Goal: Transaction & Acquisition: Purchase product/service

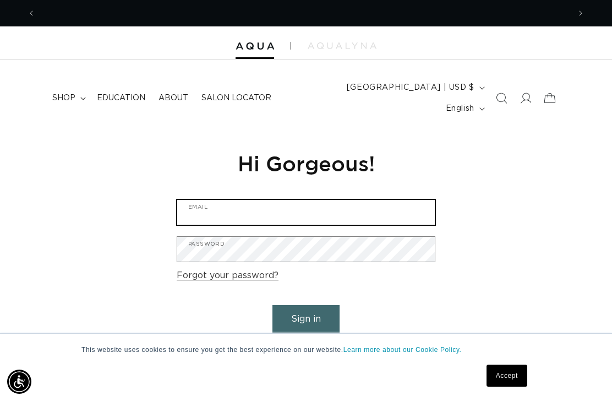
type input "Loriveltri@gmail.com"
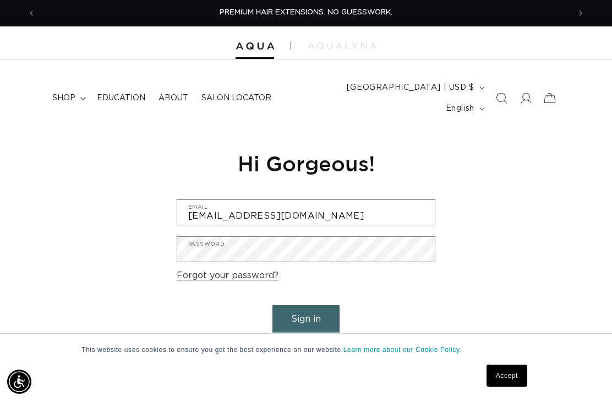
scroll to position [0, 534]
click at [306, 305] on button "Sign in" at bounding box center [305, 319] width 67 height 28
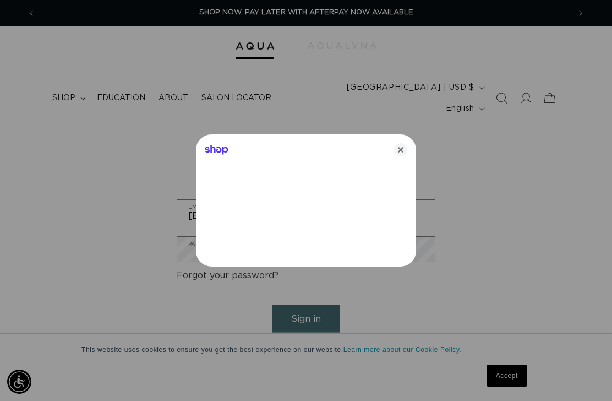
click at [321, 304] on div at bounding box center [306, 200] width 612 height 401
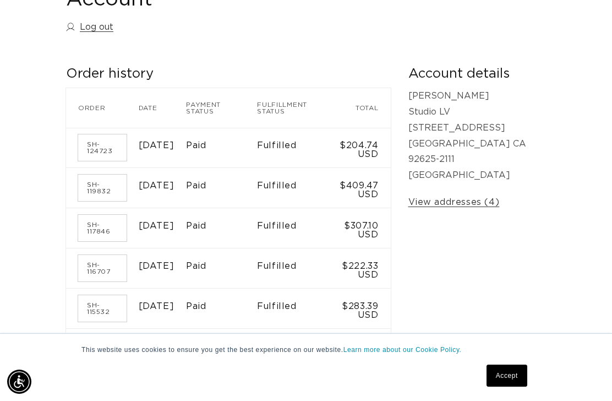
scroll to position [0, 534]
click at [158, 342] on time "[DATE]" at bounding box center [157, 346] width 36 height 9
click at [106, 339] on link "SH-107791" at bounding box center [102, 348] width 48 height 26
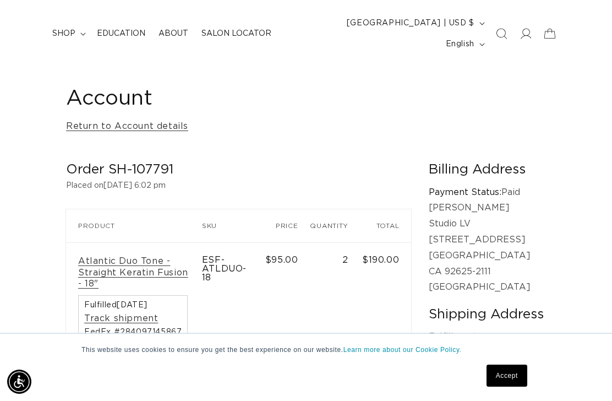
scroll to position [69, 0]
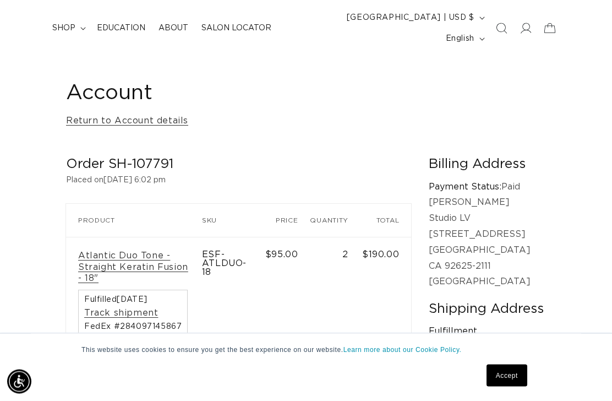
click at [502, 386] on link "Accept" at bounding box center [506, 375] width 41 height 22
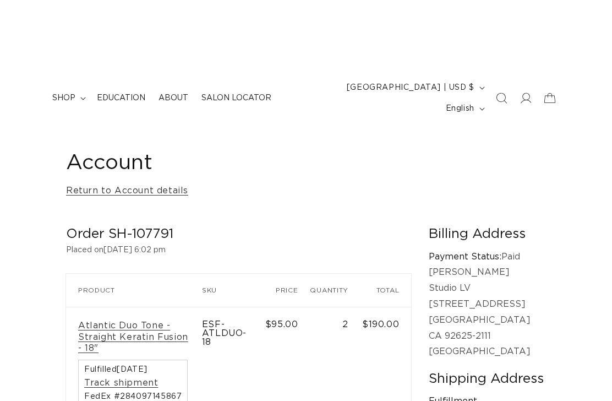
scroll to position [0, 0]
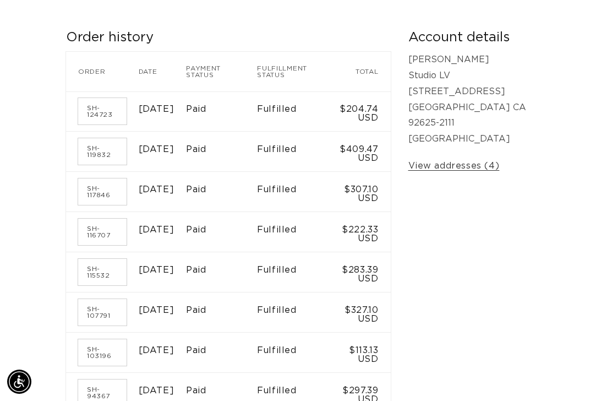
scroll to position [0, 534]
click at [102, 259] on link "SH-115532" at bounding box center [102, 272] width 48 height 26
click at [93, 178] on link "SH-117846" at bounding box center [102, 191] width 48 height 26
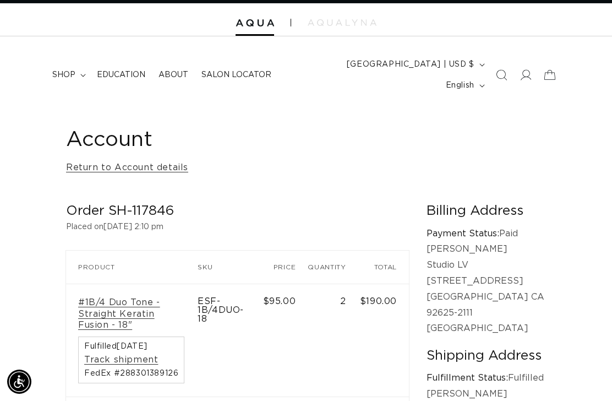
scroll to position [12, 0]
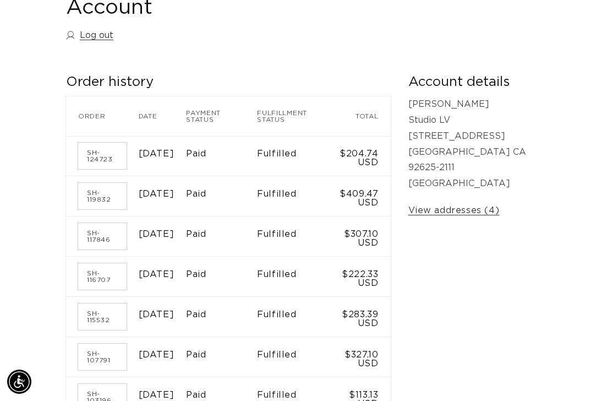
scroll to position [0, 534]
click at [91, 183] on link "SH-119832" at bounding box center [102, 196] width 48 height 26
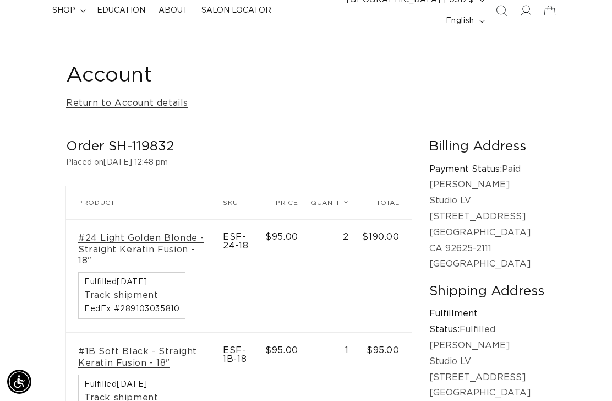
scroll to position [69, 0]
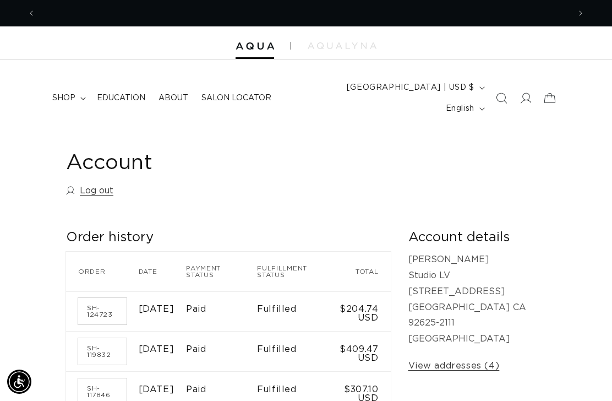
scroll to position [0, 534]
click at [90, 338] on link "SH-119832" at bounding box center [102, 351] width 48 height 26
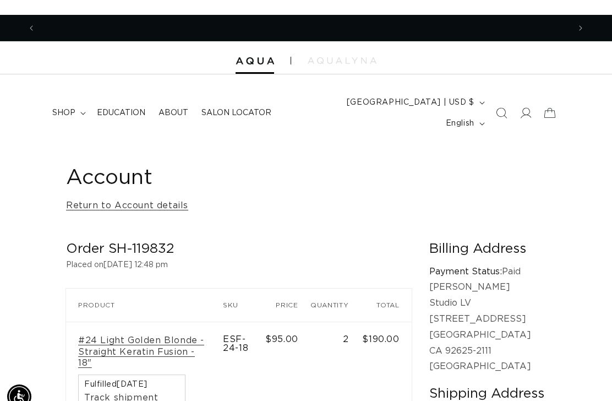
scroll to position [0, 534]
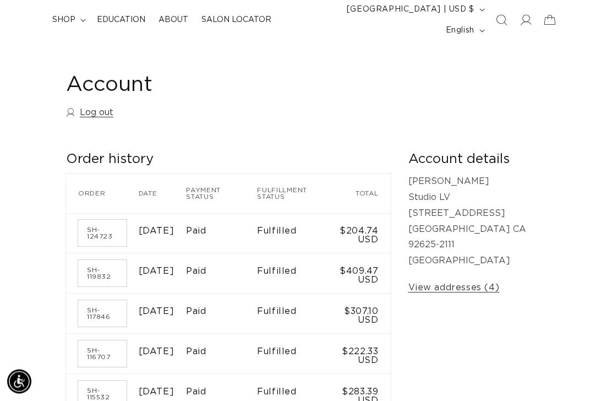
scroll to position [78, 0]
click at [84, 300] on link "SH-117846" at bounding box center [102, 313] width 48 height 26
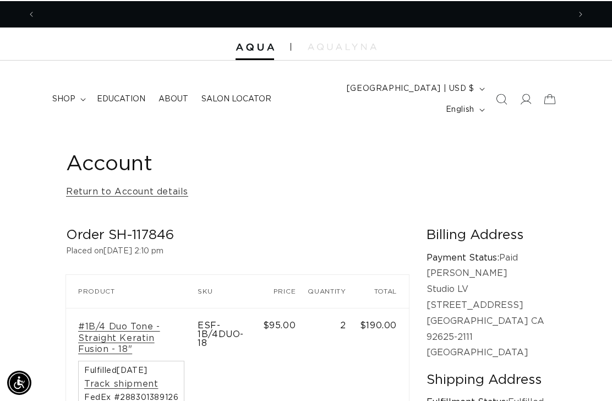
scroll to position [0, 534]
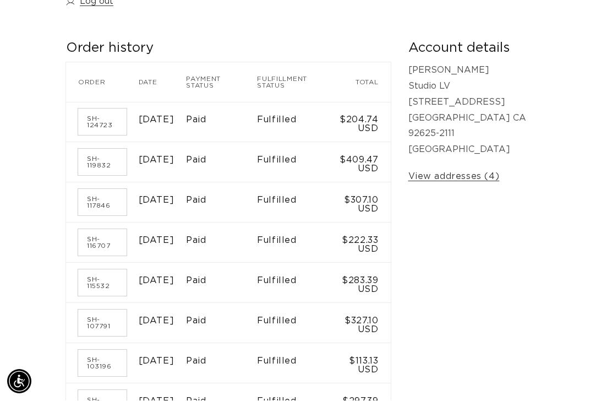
scroll to position [189, 0]
click at [89, 229] on link "SH-116707" at bounding box center [102, 242] width 48 height 26
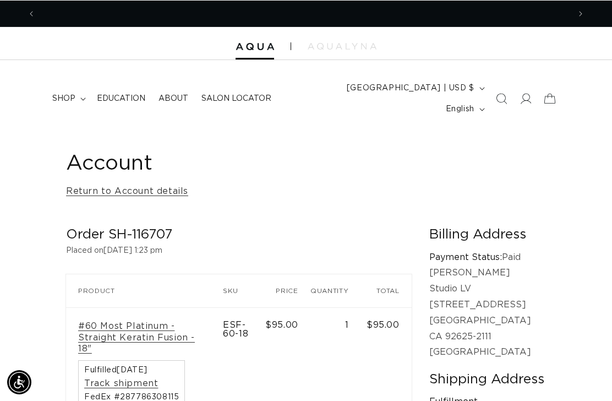
scroll to position [0, 534]
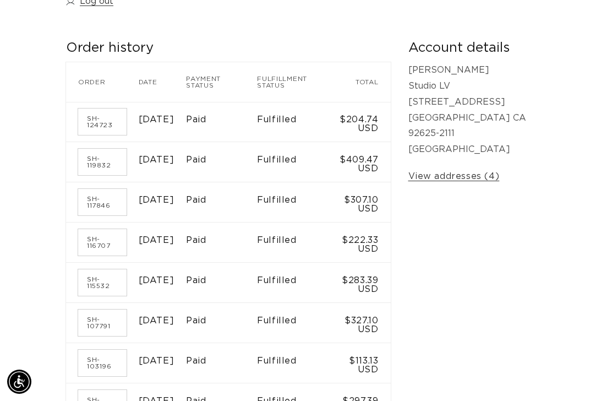
scroll to position [0, 534]
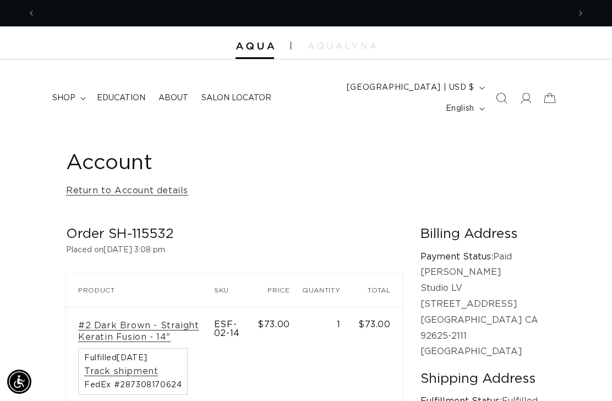
scroll to position [0, 534]
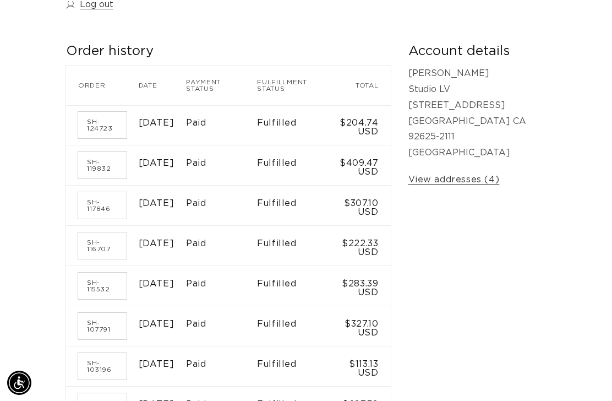
scroll to position [186, 0]
click at [87, 313] on link "SH-107791" at bounding box center [102, 326] width 48 height 26
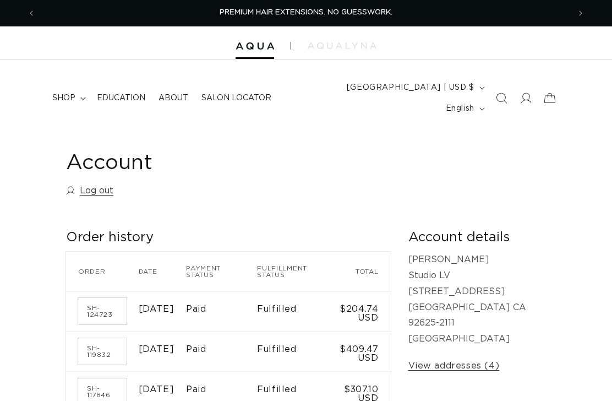
scroll to position [222, 0]
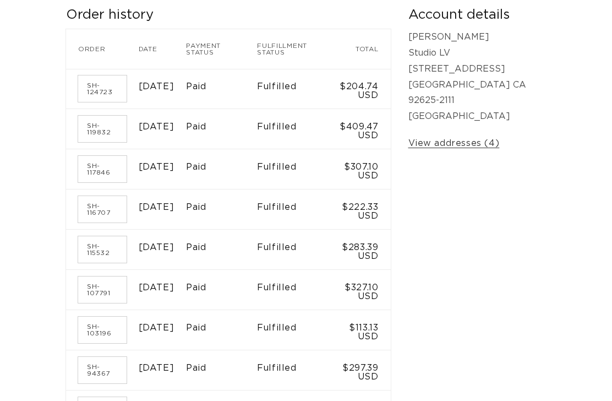
click at [95, 316] on link "SH-103196" at bounding box center [102, 329] width 48 height 26
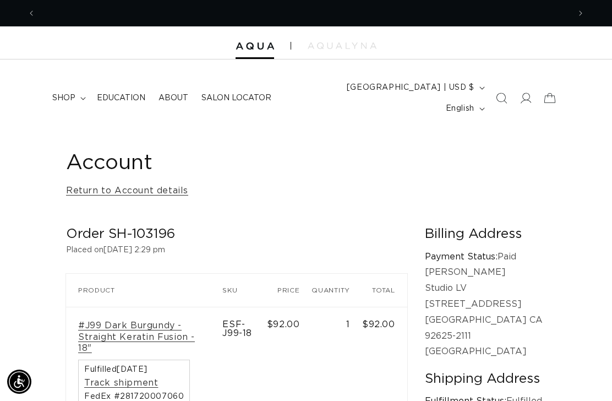
scroll to position [0, 534]
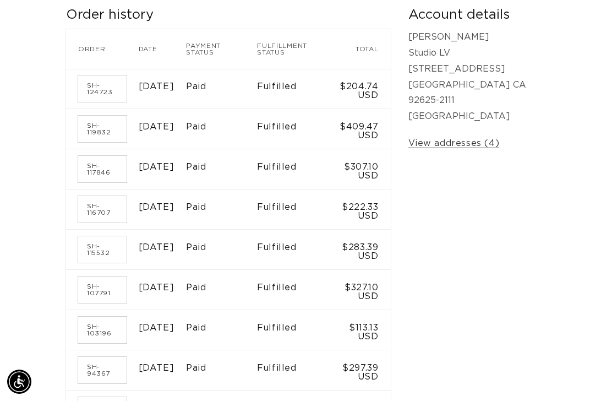
click at [95, 316] on link "SH-103196" at bounding box center [102, 329] width 48 height 26
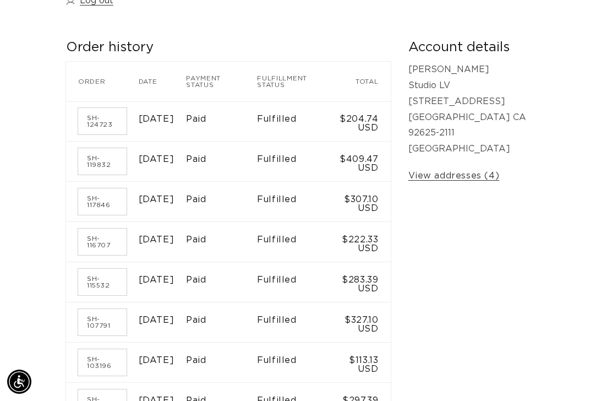
click at [103, 268] on link "SH-115532" at bounding box center [102, 281] width 48 height 26
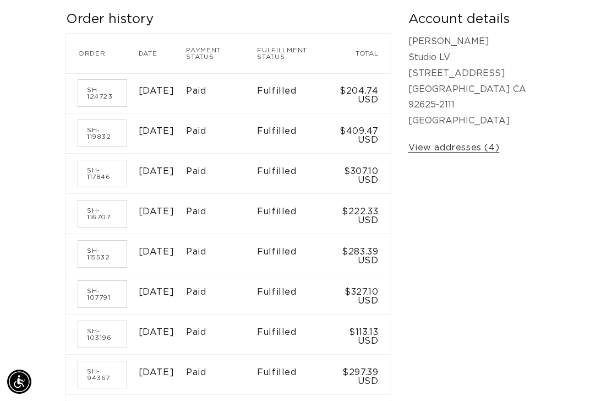
scroll to position [0, 534]
click at [101, 160] on link "SH-117846" at bounding box center [102, 173] width 48 height 26
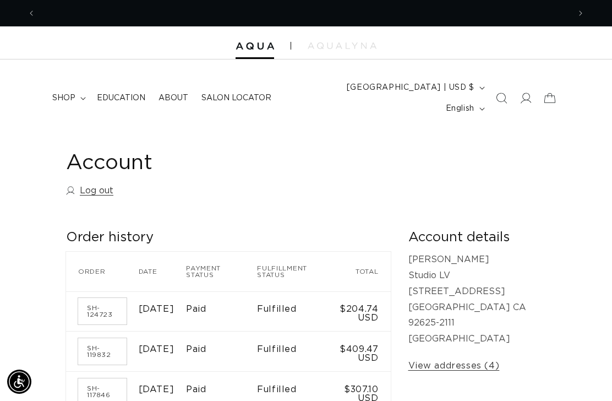
scroll to position [0, 1067]
click at [78, 86] on summary "shop" at bounding box center [68, 97] width 45 height 23
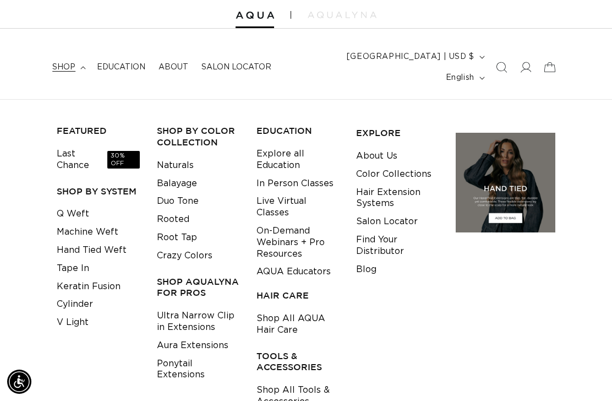
scroll to position [0, 534]
click at [118, 277] on link "Keratin Fusion" at bounding box center [89, 286] width 64 height 18
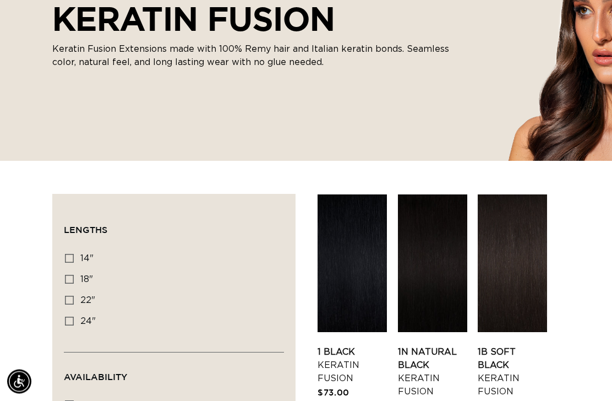
scroll to position [217, 0]
click at [75, 269] on label "18" 18" (47 products)" at bounding box center [170, 279] width 211 height 21
click at [74, 275] on input "18" 18" (47 products)" at bounding box center [69, 279] width 9 height 9
checkbox input "true"
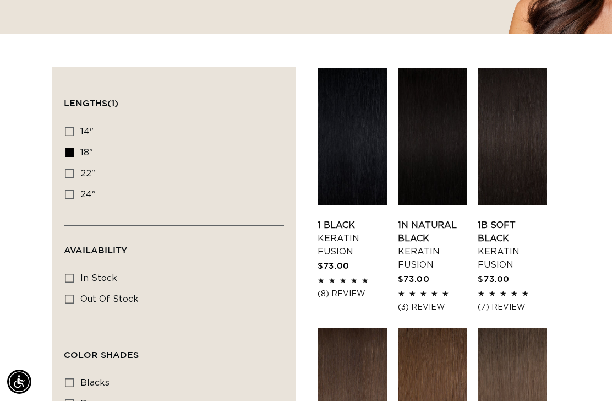
scroll to position [0, 534]
click at [520, 218] on link "1B Soft Black Keratin Fusion" at bounding box center [512, 244] width 69 height 53
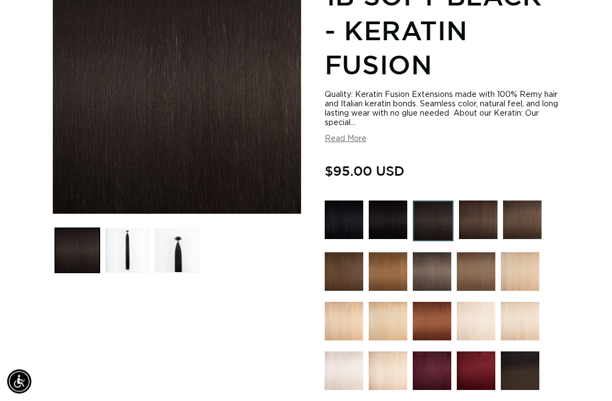
scroll to position [205, 0]
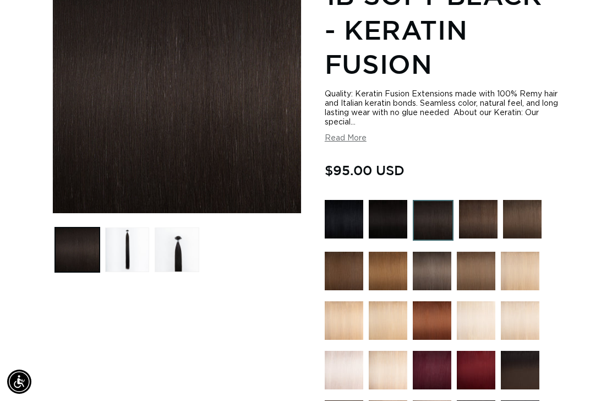
click at [434, 211] on img at bounding box center [433, 220] width 41 height 41
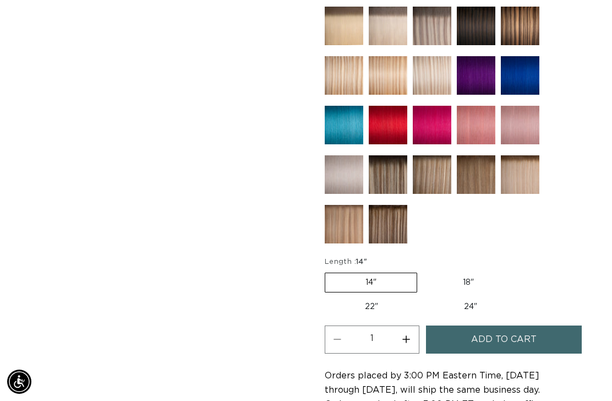
scroll to position [0, 534]
click at [468, 273] on label "18" Variant sold out or unavailable" at bounding box center [468, 282] width 91 height 19
click at [423, 271] on input "18" Variant sold out or unavailable" at bounding box center [423, 270] width 1 height 1
radio input "true"
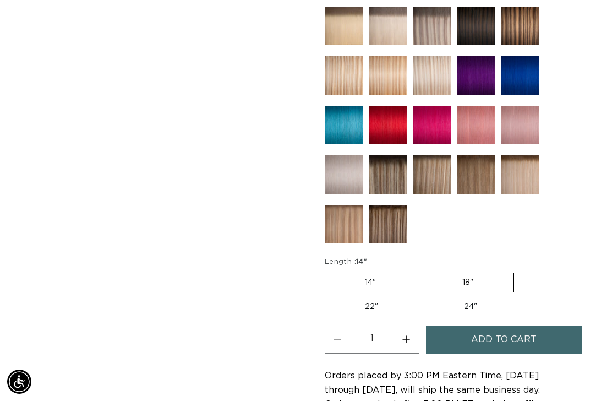
scroll to position [647, 0]
click at [508, 325] on span "Add to cart" at bounding box center [503, 339] width 65 height 28
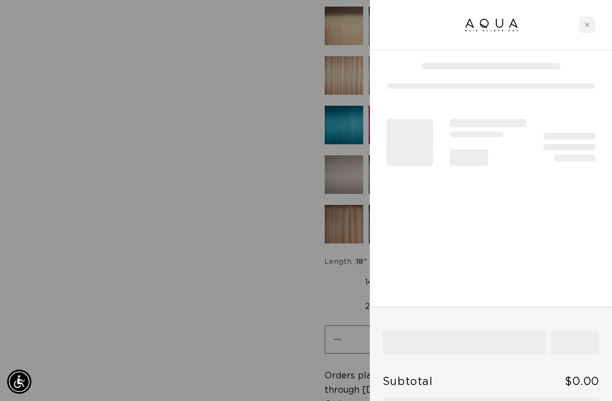
scroll to position [0, 1067]
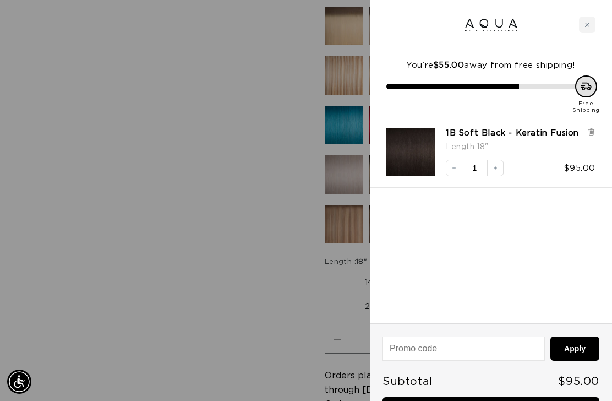
click at [496, 176] on button "Increase quantity" at bounding box center [495, 168] width 17 height 17
click at [452, 176] on button "Decrease quantity" at bounding box center [454, 168] width 17 height 17
click at [585, 25] on icon "Close cart" at bounding box center [587, 25] width 6 height 6
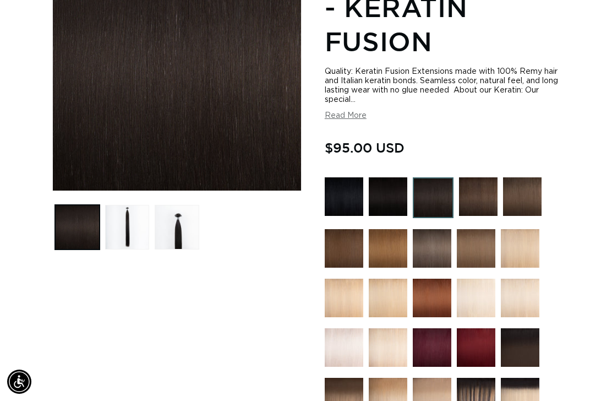
click at [391, 184] on img at bounding box center [388, 196] width 39 height 39
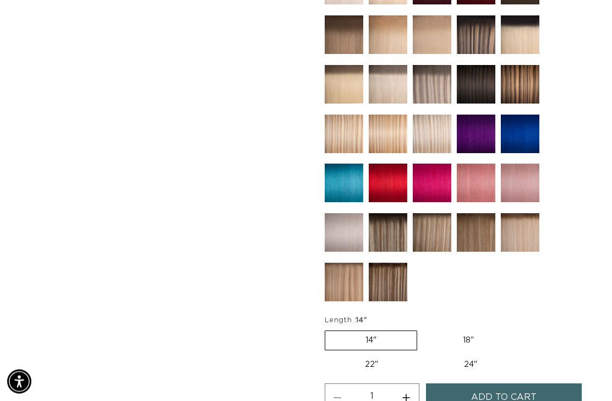
click at [474, 331] on label "18" Variant sold out or unavailable" at bounding box center [468, 340] width 91 height 19
click at [423, 329] on input "18" Variant sold out or unavailable" at bounding box center [423, 328] width 1 height 1
radio input "true"
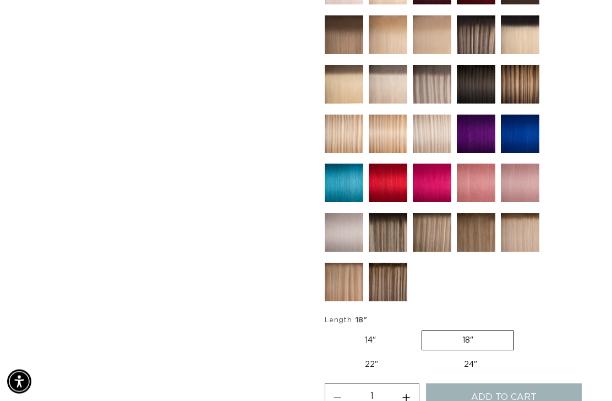
scroll to position [623, 0]
click at [508, 385] on span "Add to cart" at bounding box center [503, 397] width 65 height 28
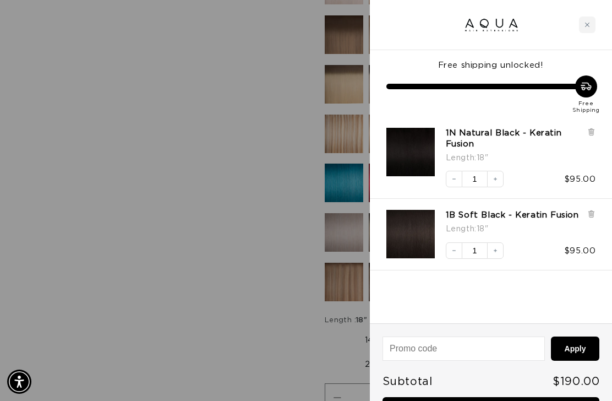
scroll to position [0, 1067]
click at [586, 25] on icon "Close cart" at bounding box center [587, 25] width 6 height 6
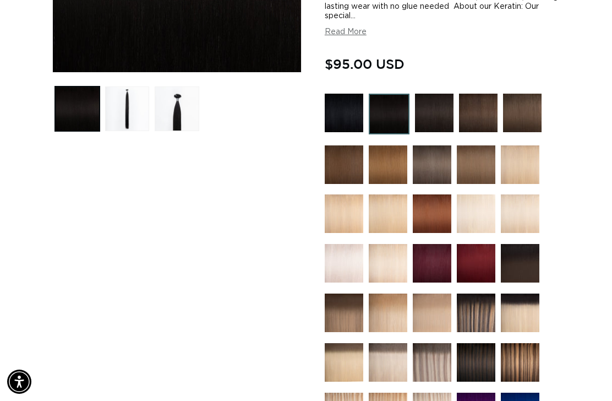
scroll to position [344, 0]
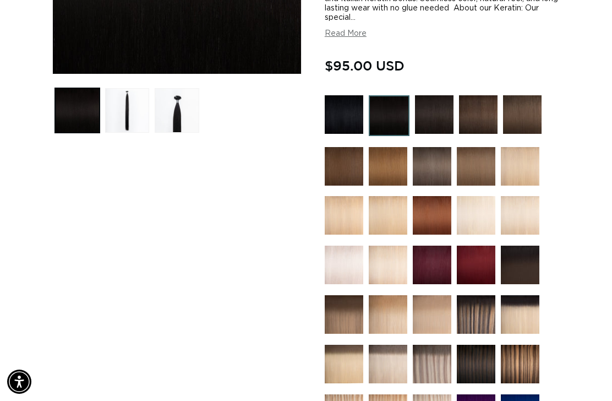
click at [344, 157] on img at bounding box center [344, 166] width 39 height 39
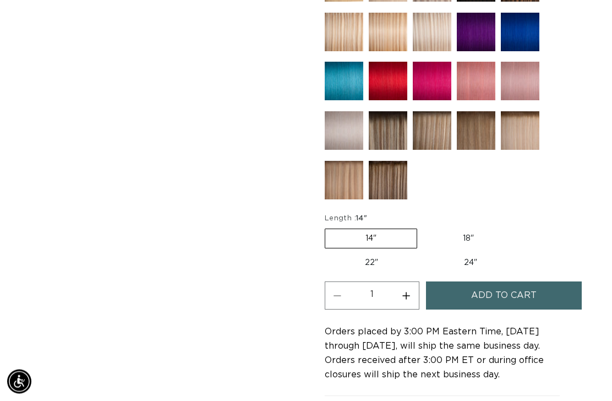
scroll to position [735, 0]
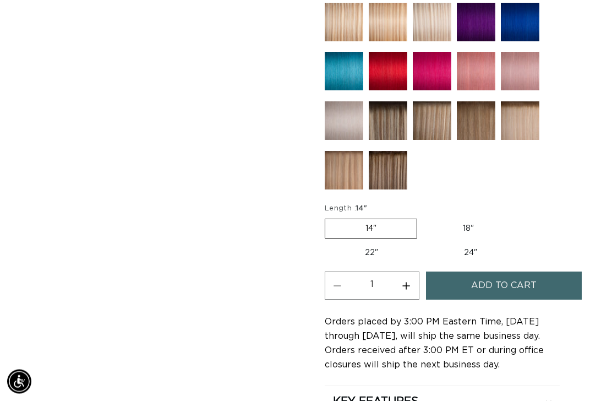
click at [473, 220] on label "18" Variant sold out or unavailable" at bounding box center [468, 229] width 91 height 19
click at [423, 217] on input "18" Variant sold out or unavailable" at bounding box center [423, 217] width 1 height 1
radio input "true"
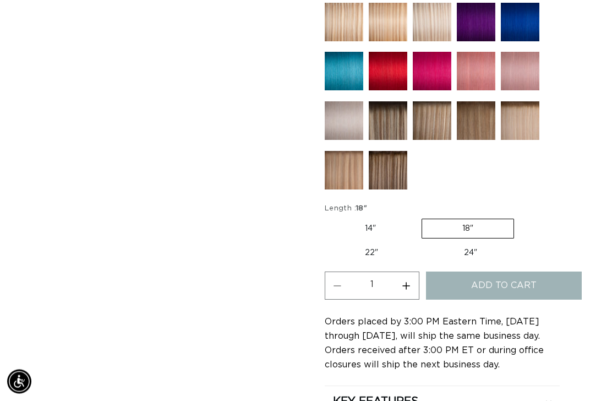
scroll to position [735, 0]
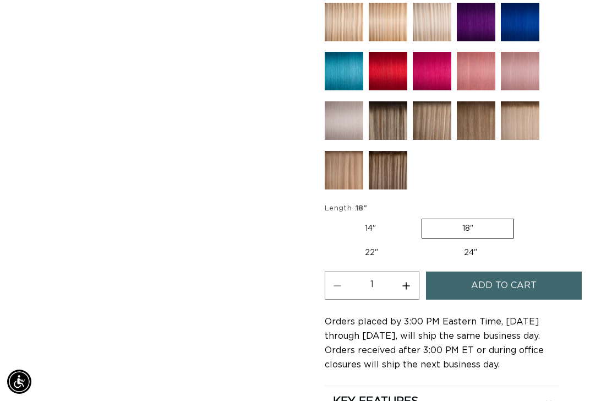
click at [531, 276] on span "Add to cart" at bounding box center [503, 285] width 65 height 28
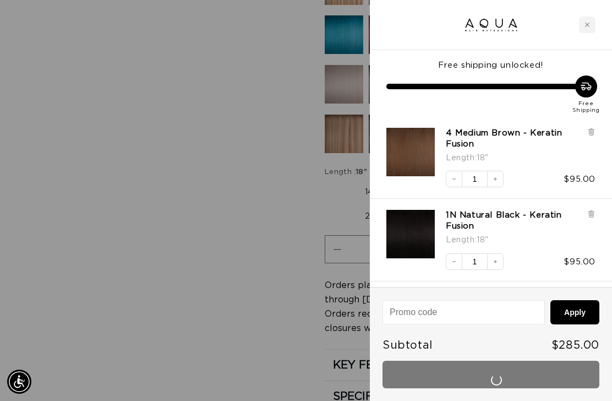
scroll to position [0, 534]
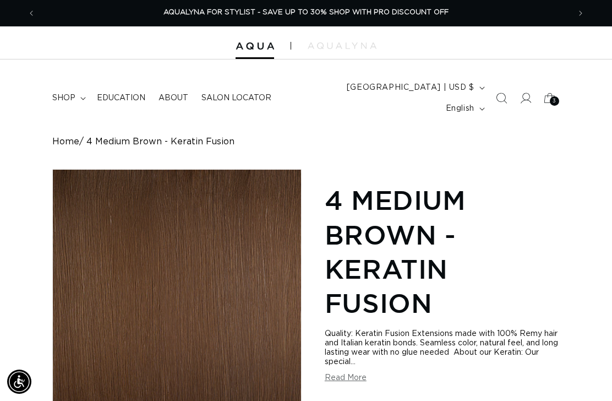
click at [551, 96] on div "3 3" at bounding box center [554, 100] width 9 height 9
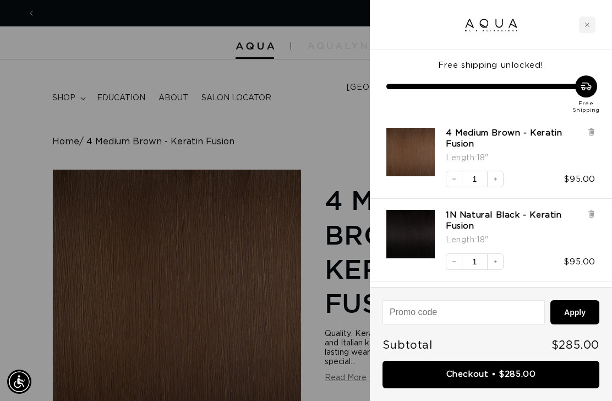
scroll to position [0, 534]
click at [453, 260] on icon "Decrease quantity" at bounding box center [454, 261] width 7 height 7
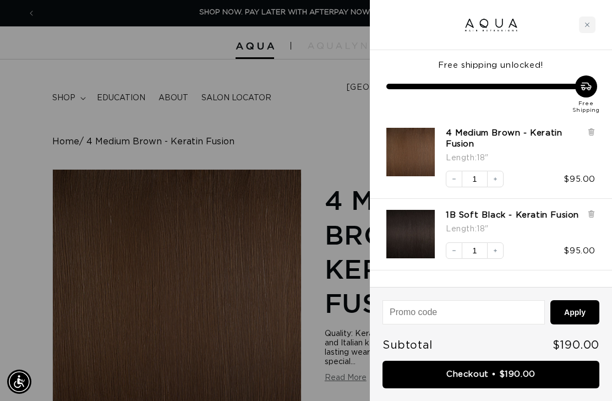
click at [455, 254] on icon "Decrease quantity" at bounding box center [454, 250] width 7 height 7
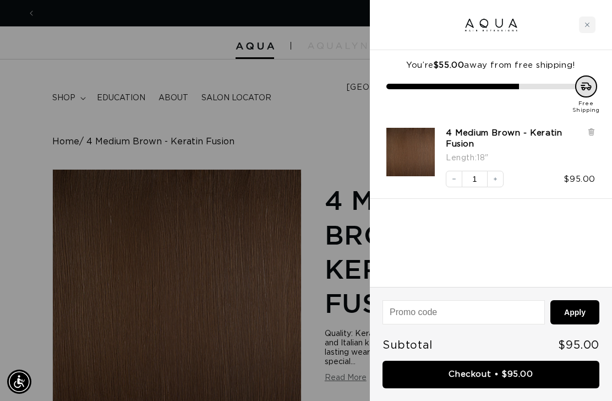
click at [580, 26] on div "Close cart" at bounding box center [587, 25] width 17 height 17
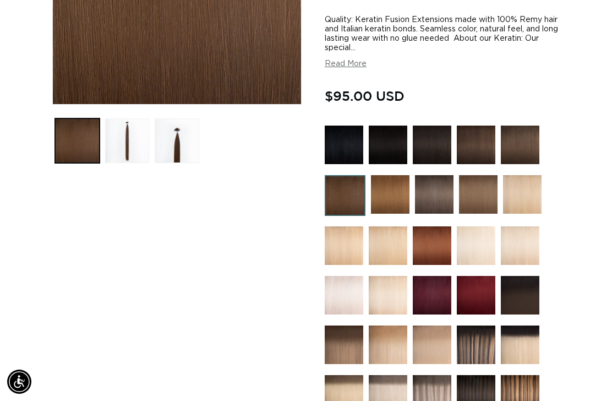
scroll to position [0, 534]
click at [351, 140] on img at bounding box center [344, 144] width 39 height 39
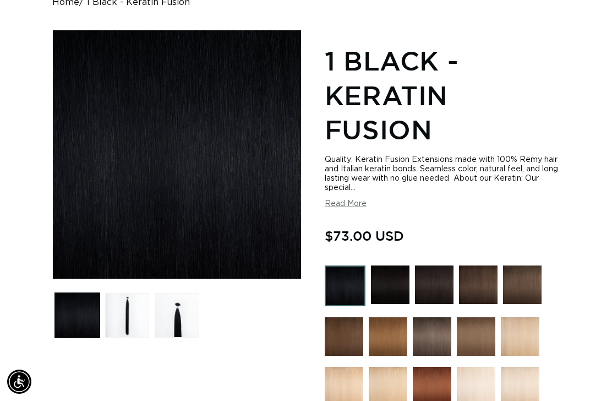
scroll to position [0, 534]
click at [344, 272] on img at bounding box center [345, 285] width 41 height 41
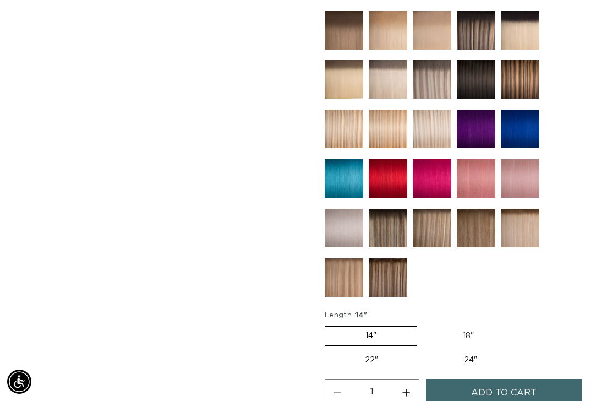
scroll to position [0, 534]
click at [475, 326] on label "18" Variant sold out or unavailable" at bounding box center [468, 335] width 91 height 19
click at [423, 324] on input "18" Variant sold out or unavailable" at bounding box center [423, 324] width 1 height 1
radio input "true"
click at [509, 381] on span "Add to cart" at bounding box center [503, 393] width 65 height 28
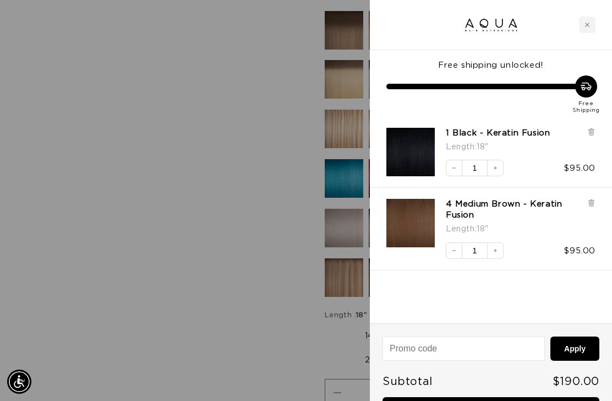
click at [589, 26] on icon "Close cart" at bounding box center [587, 25] width 6 height 6
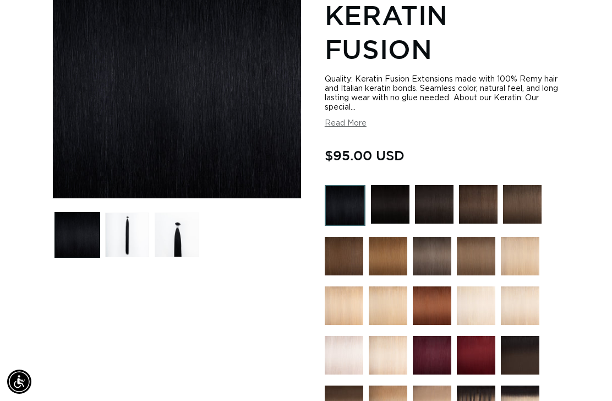
scroll to position [0, 1067]
click at [441, 194] on img at bounding box center [434, 204] width 39 height 39
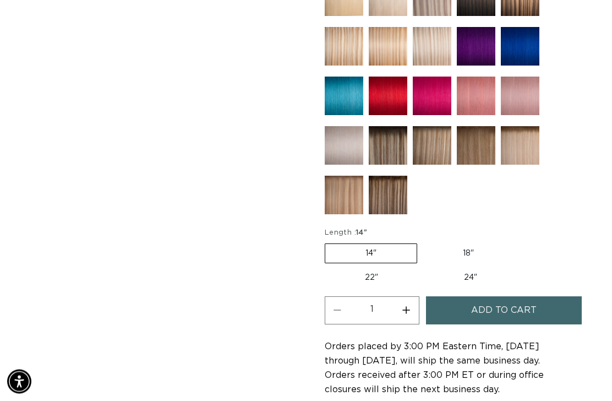
scroll to position [693, 0]
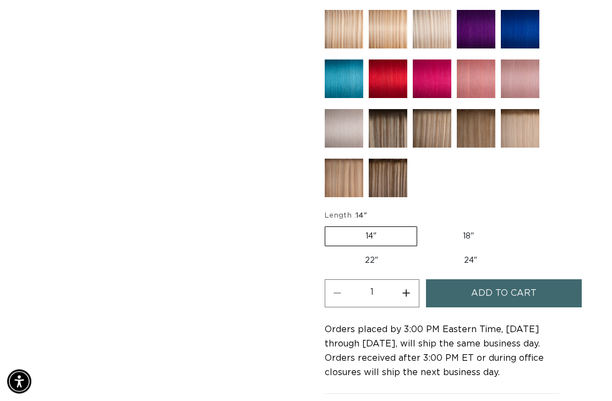
click at [506, 227] on label "18" Variant sold out or unavailable" at bounding box center [468, 236] width 91 height 19
click at [423, 225] on input "18" Variant sold out or unavailable" at bounding box center [423, 224] width 1 height 1
radio input "true"
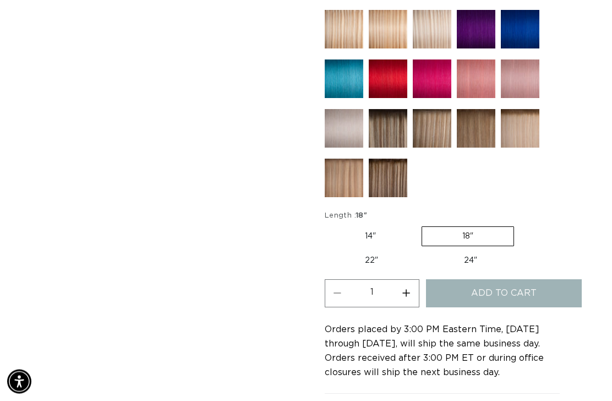
scroll to position [693, 0]
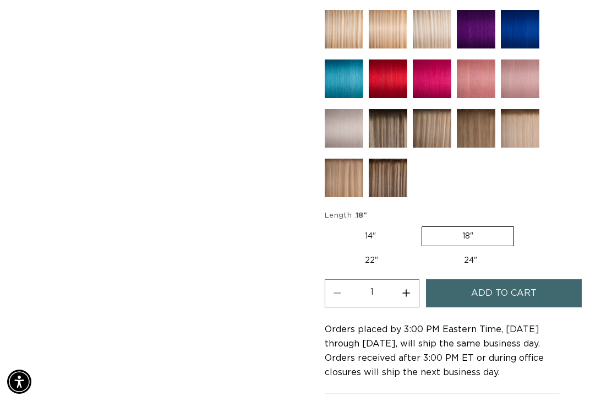
click at [514, 281] on span "Add to cart" at bounding box center [503, 293] width 65 height 28
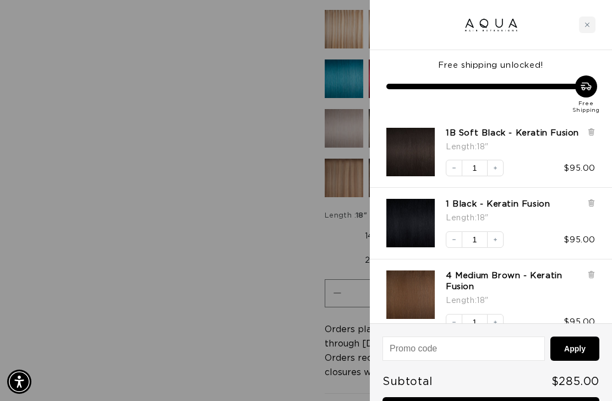
scroll to position [0, 1067]
click at [588, 24] on icon "Close cart" at bounding box center [587, 25] width 6 height 6
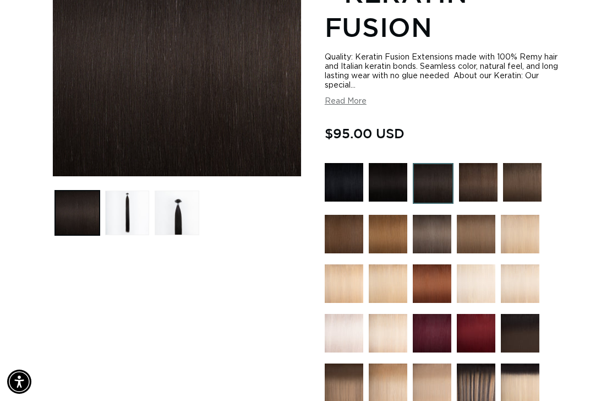
scroll to position [0, 0]
click at [475, 174] on img at bounding box center [478, 182] width 39 height 39
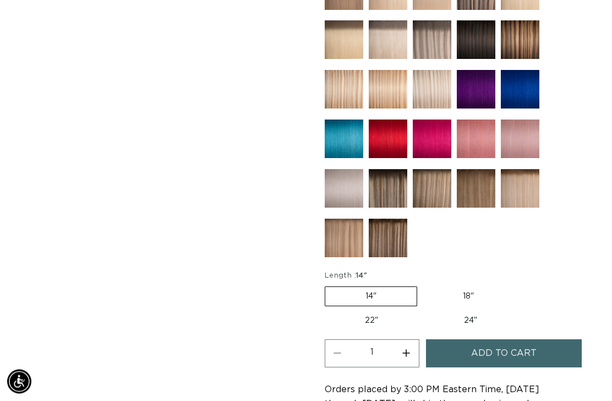
scroll to position [660, 0]
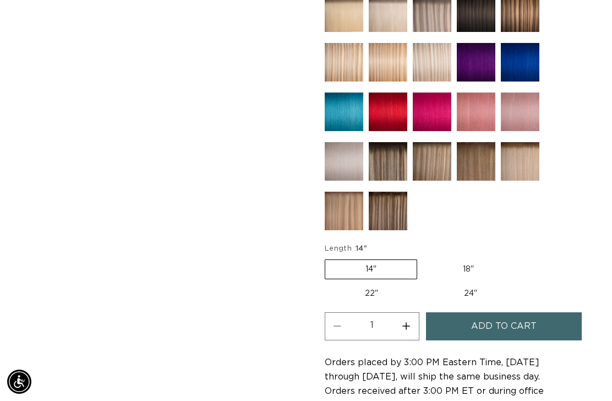
click at [484, 260] on label "18" Variant sold out or unavailable" at bounding box center [468, 269] width 91 height 19
click at [423, 257] on input "18" Variant sold out or unavailable" at bounding box center [423, 257] width 1 height 1
radio input "true"
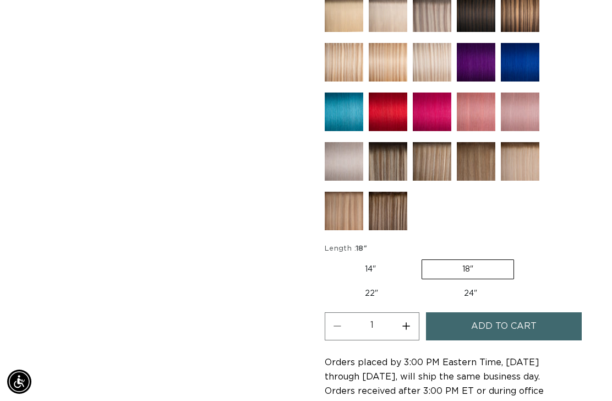
scroll to position [0, 534]
click at [501, 313] on span "Add to cart" at bounding box center [503, 326] width 65 height 28
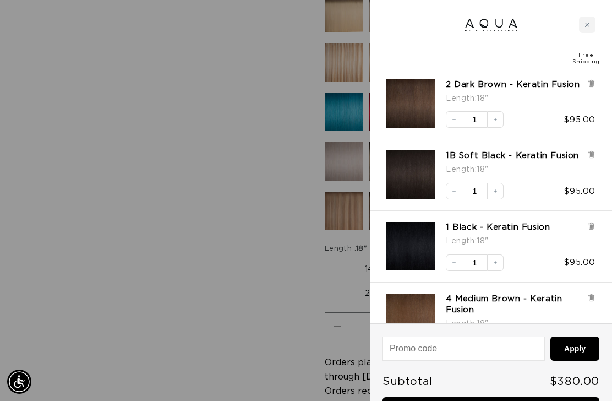
scroll to position [0, 1067]
click at [495, 194] on icon "Increase quantity" at bounding box center [495, 191] width 7 height 7
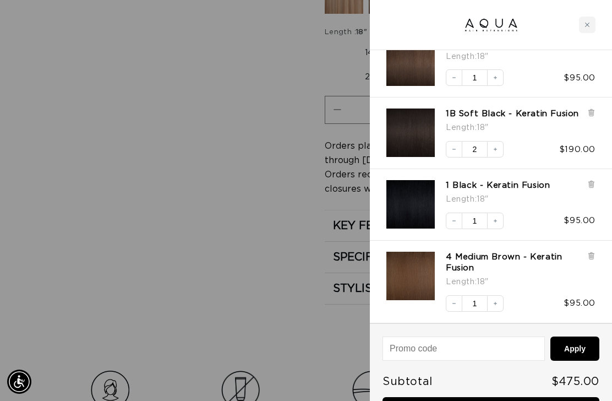
scroll to position [0, 534]
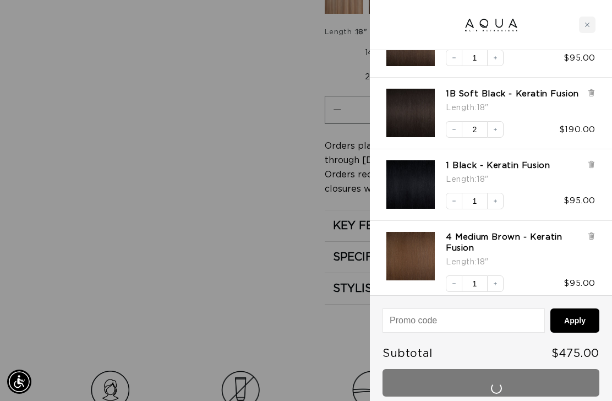
scroll to position [913, 0]
